Goal: Task Accomplishment & Management: Use online tool/utility

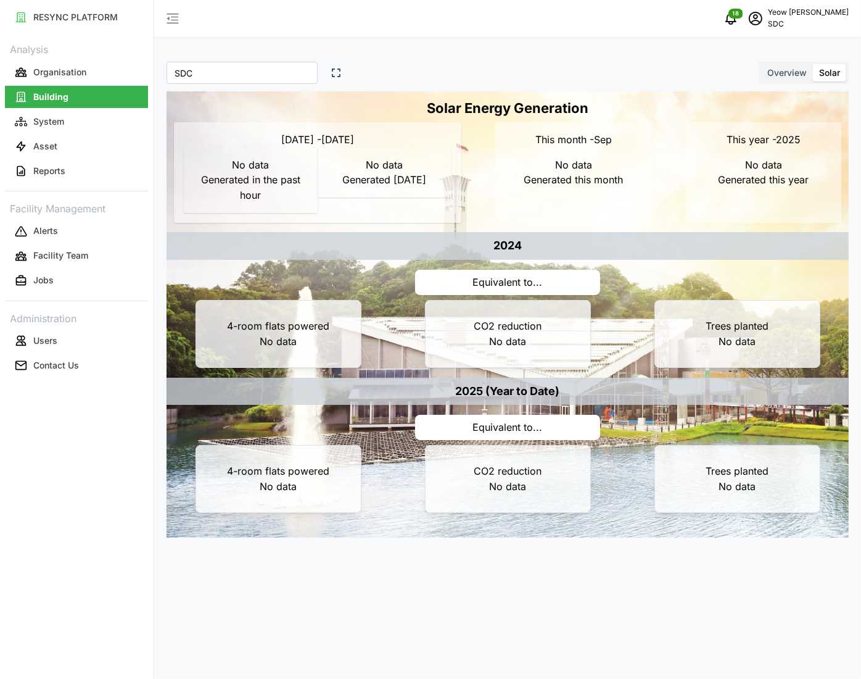
click at [381, 614] on div "SDC * owned property SDC * Overview Solar Solar Energy Generation [DATE] - [DAT…" at bounding box center [507, 339] width 707 height 679
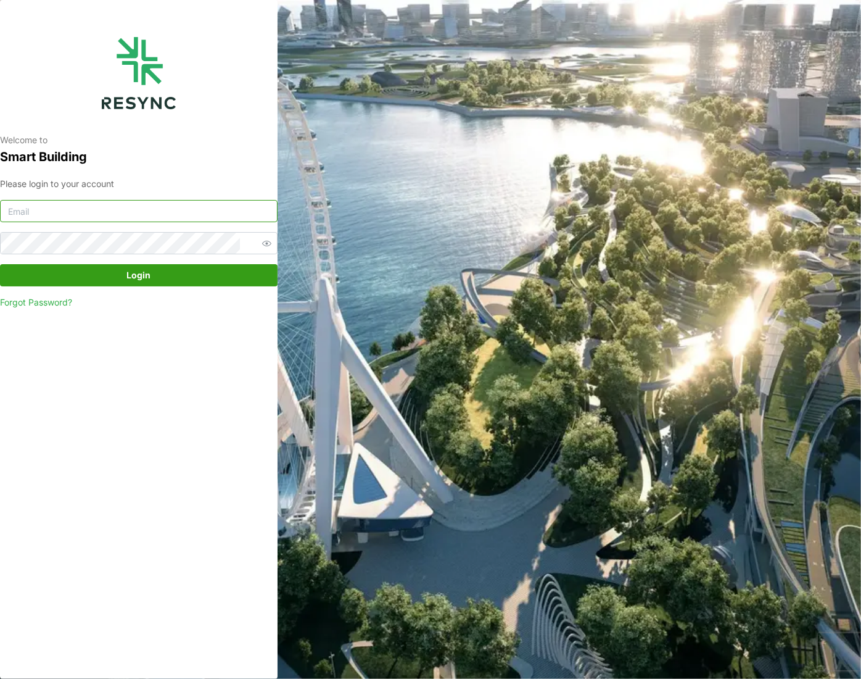
type input "audrey_yeow@defencecollectivesg.com"
click at [135, 275] on span "Login" at bounding box center [139, 275] width 24 height 21
